Goal: Navigation & Orientation: Understand site structure

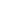
click at [0, 0] on html at bounding box center [0, 0] width 0 height 0
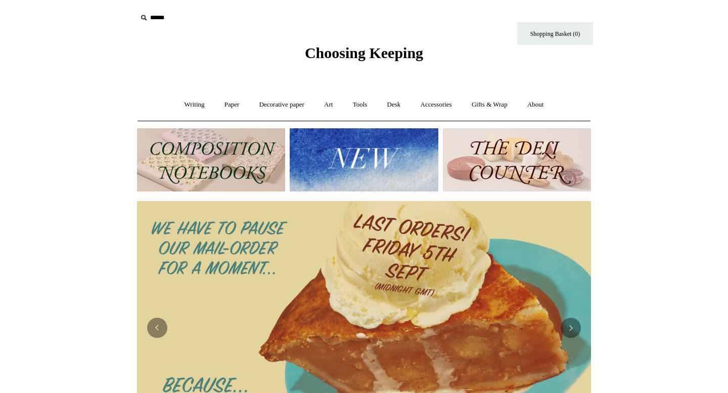
click at [246, 164] on img at bounding box center [211, 159] width 148 height 63
click at [197, 109] on link "Writing +" at bounding box center [194, 105] width 38 height 27
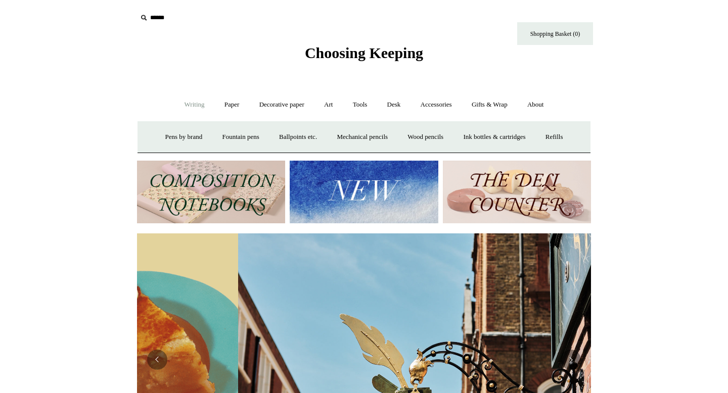
scroll to position [0, 454]
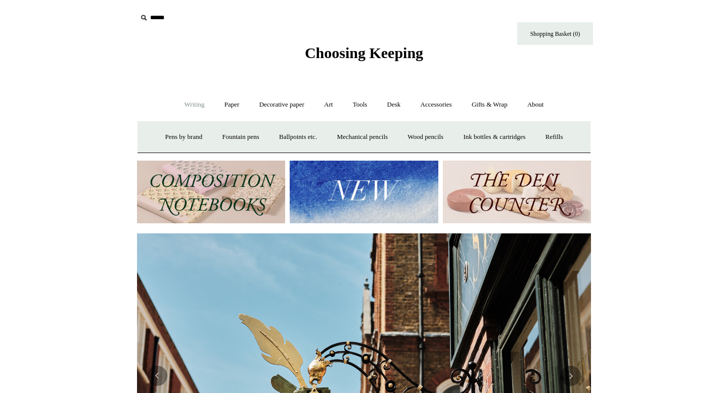
click at [192, 108] on link "Writing -" at bounding box center [194, 105] width 38 height 27
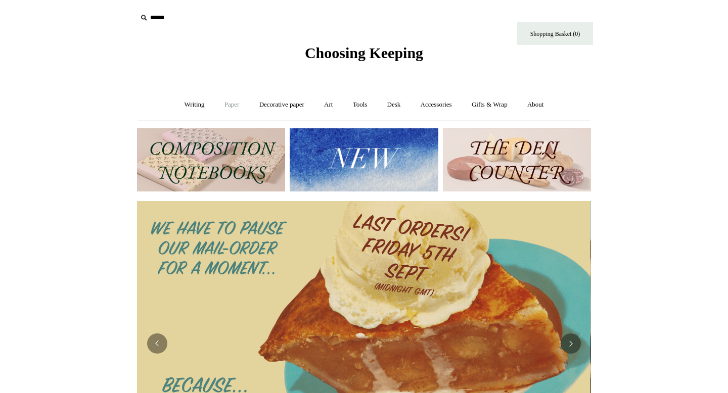
scroll to position [0, 0]
click at [222, 103] on link "Paper +" at bounding box center [231, 105] width 33 height 27
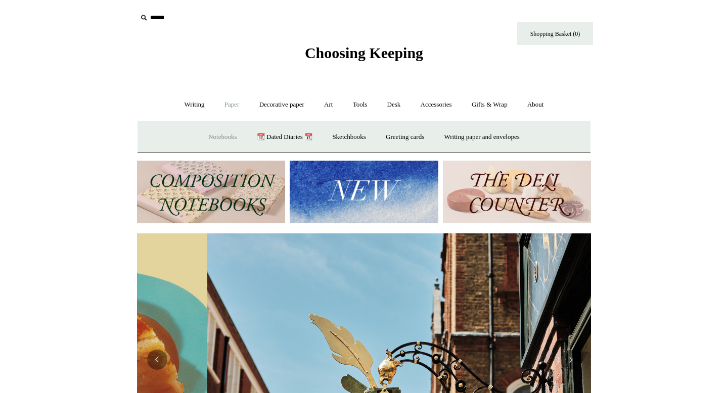
click at [221, 139] on link "Notebooks +" at bounding box center [222, 137] width 47 height 27
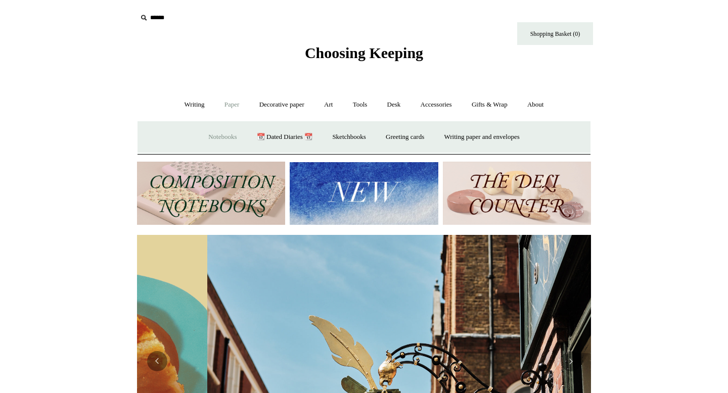
scroll to position [0, 454]
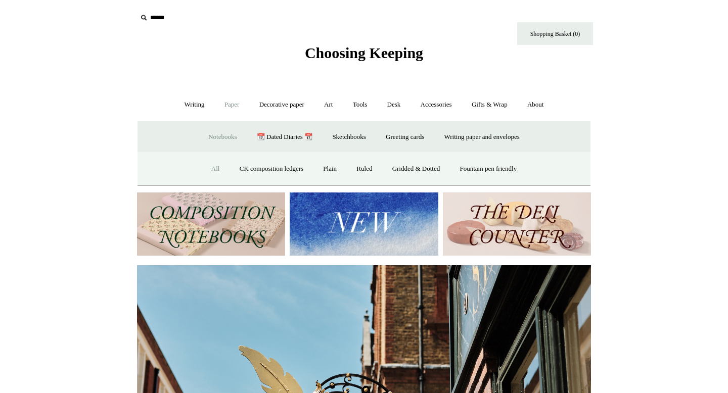
click at [207, 164] on link "All" at bounding box center [215, 169] width 27 height 27
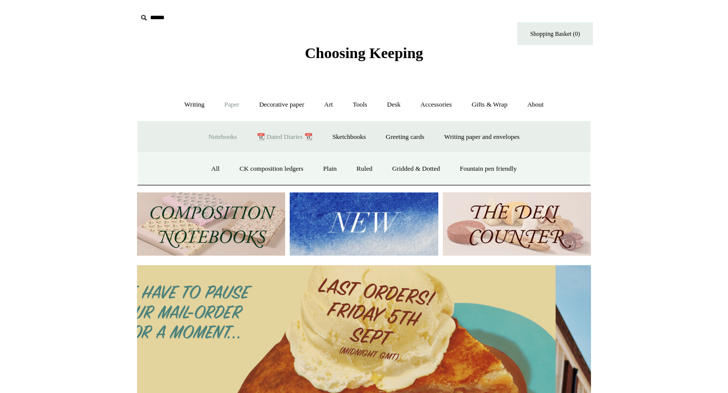
scroll to position [0, 1]
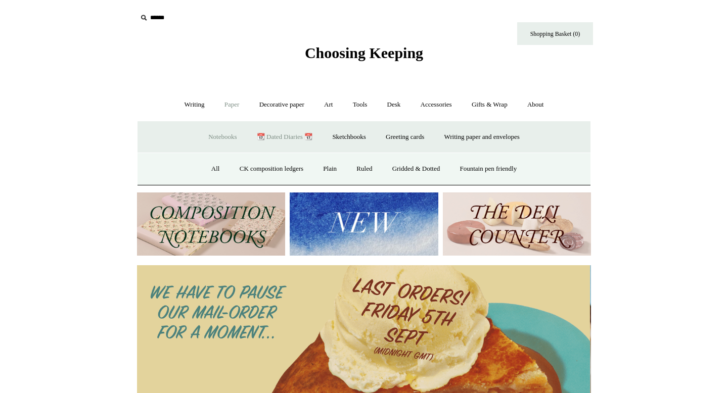
click at [269, 140] on link "📆 Dated Diaries 📆" at bounding box center [285, 137] width 74 height 27
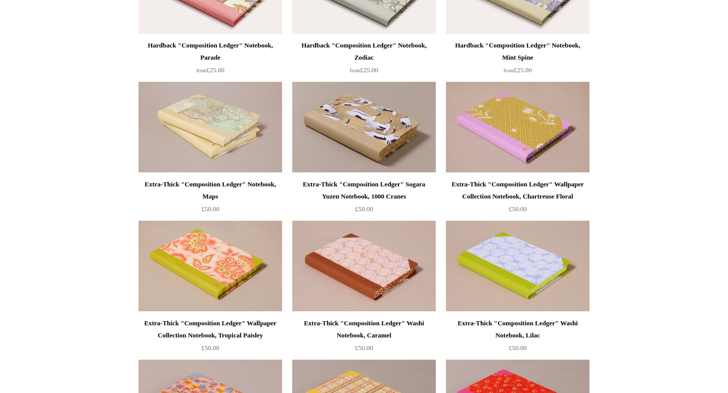
scroll to position [192, 0]
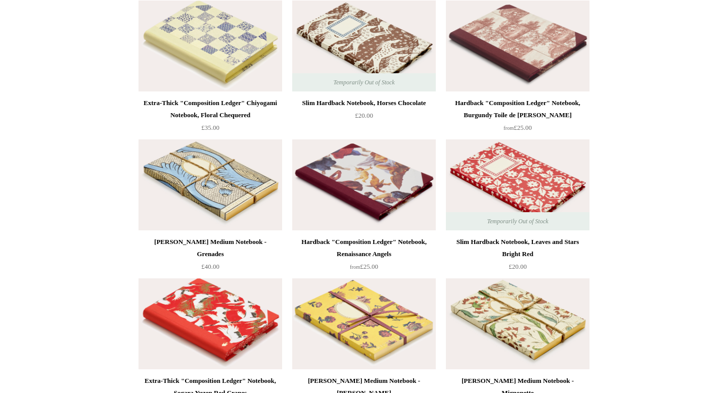
scroll to position [4929, 0]
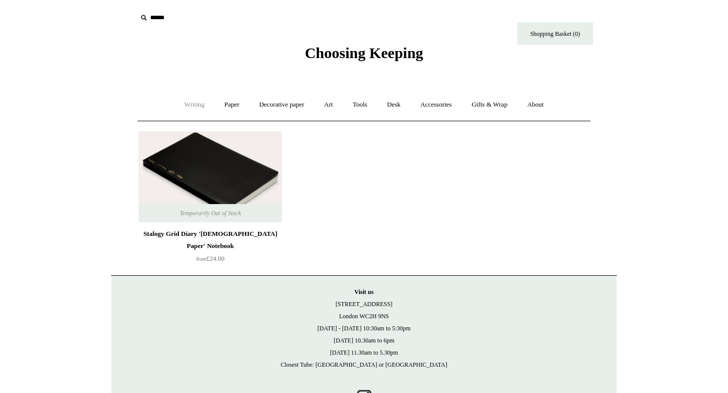
click at [193, 103] on link "Writing +" at bounding box center [194, 105] width 38 height 27
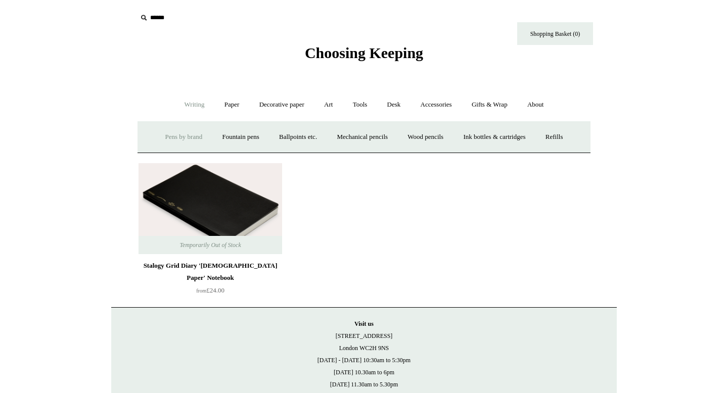
click at [189, 139] on link "Pens by brand +" at bounding box center [184, 137] width 56 height 27
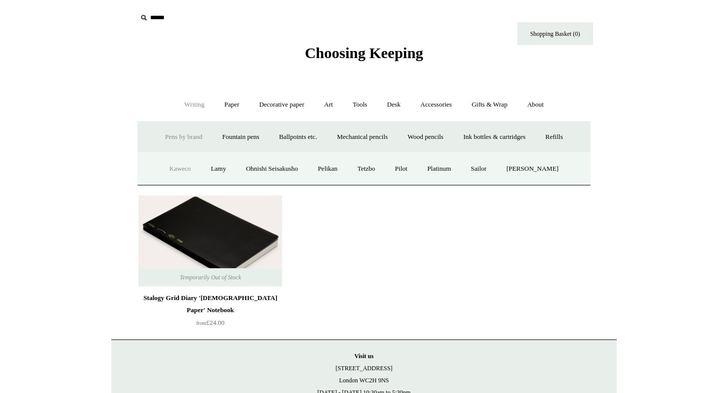
click at [182, 171] on link "Kaweco" at bounding box center [180, 169] width 40 height 27
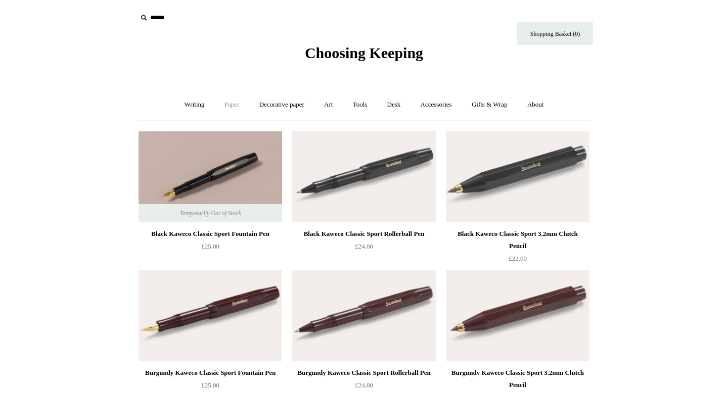
click at [232, 106] on link "Paper +" at bounding box center [231, 105] width 33 height 27
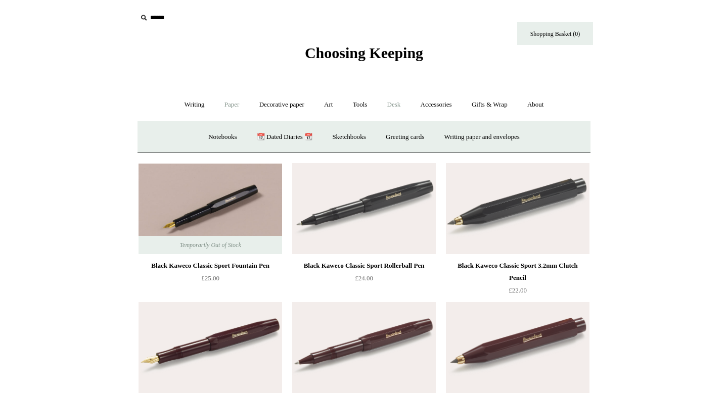
click at [400, 106] on link "Desk +" at bounding box center [394, 105] width 32 height 27
click at [238, 139] on link "Pen pots" at bounding box center [244, 137] width 40 height 27
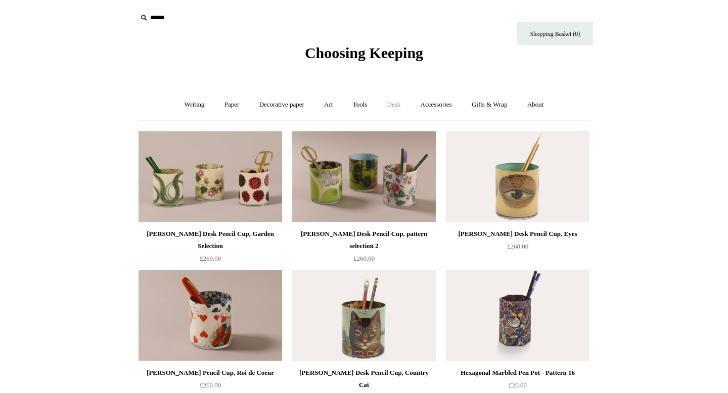
click at [400, 105] on link "Desk +" at bounding box center [394, 105] width 32 height 27
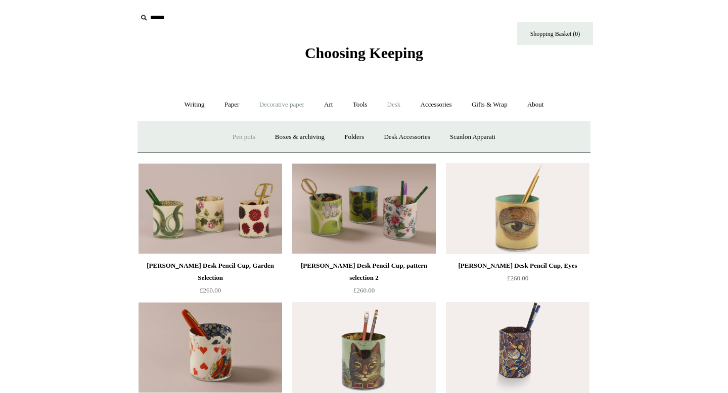
click at [277, 108] on link "Decorative paper +" at bounding box center [281, 105] width 63 height 27
click at [202, 138] on link "All" at bounding box center [210, 137] width 27 height 27
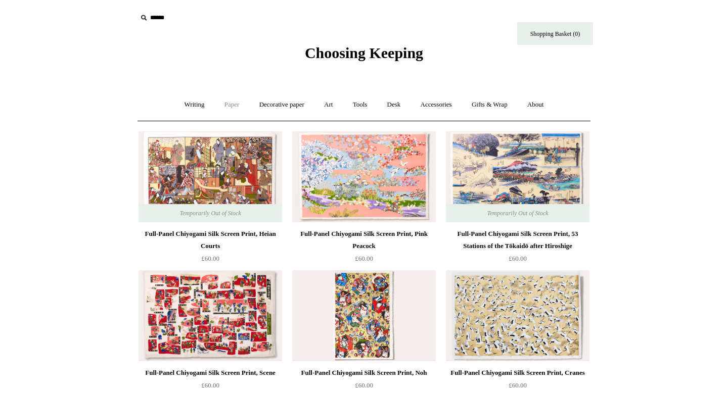
click at [216, 104] on link "Paper +" at bounding box center [231, 105] width 33 height 27
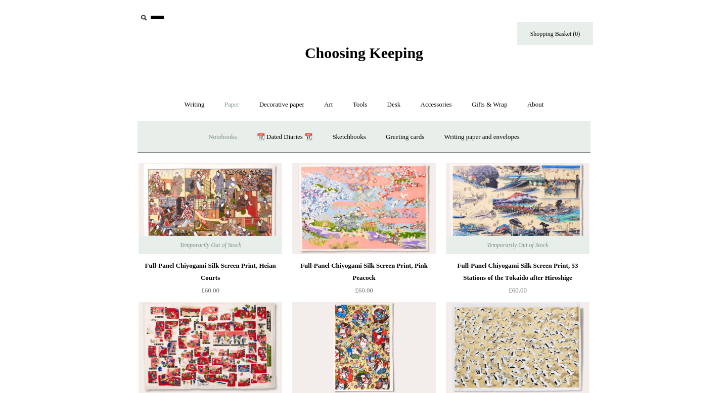
click at [211, 140] on link "Notebooks +" at bounding box center [222, 137] width 47 height 27
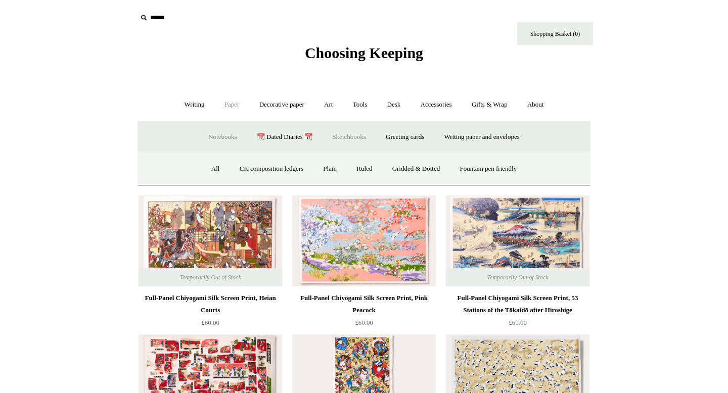
click at [359, 139] on link "Sketchbooks +" at bounding box center [349, 137] width 52 height 27
click at [312, 169] on link "All" at bounding box center [310, 169] width 27 height 27
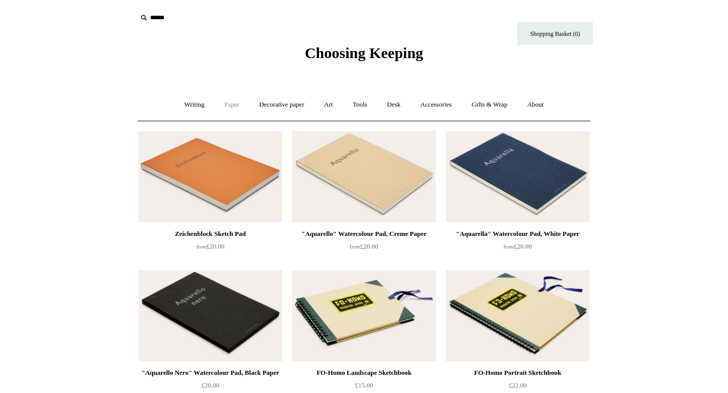
click at [236, 105] on link "Paper +" at bounding box center [231, 105] width 33 height 27
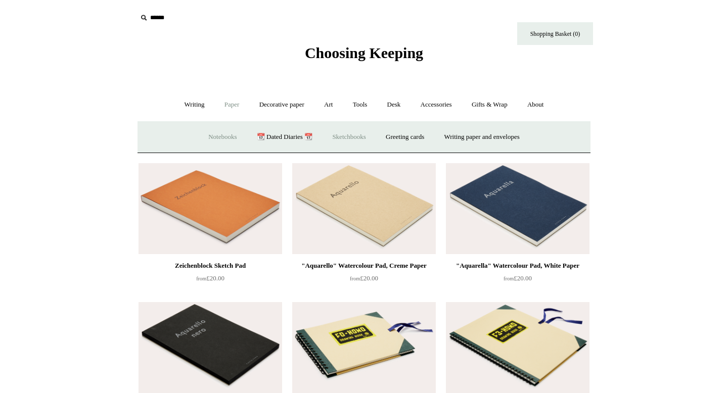
click at [219, 130] on link "Notebooks +" at bounding box center [222, 137] width 47 height 27
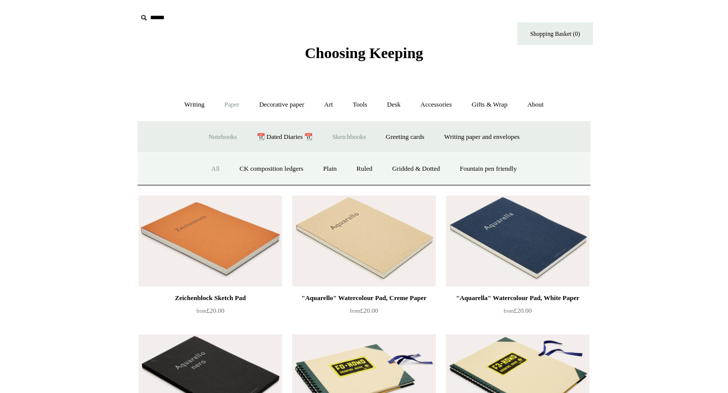
click at [208, 168] on link "All" at bounding box center [215, 169] width 27 height 27
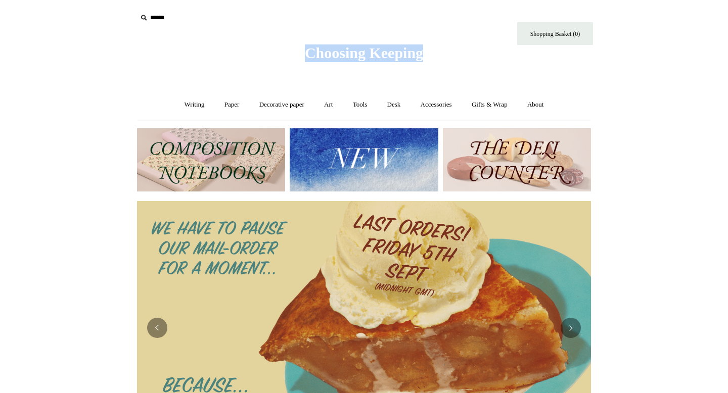
drag, startPoint x: 439, startPoint y: 56, endPoint x: 296, endPoint y: 57, distance: 143.6
click at [296, 57] on div "Choosing Keeping" at bounding box center [364, 31] width 506 height 62
copy span "Choosing Keeping"
